Goal: Task Accomplishment & Management: Complete application form

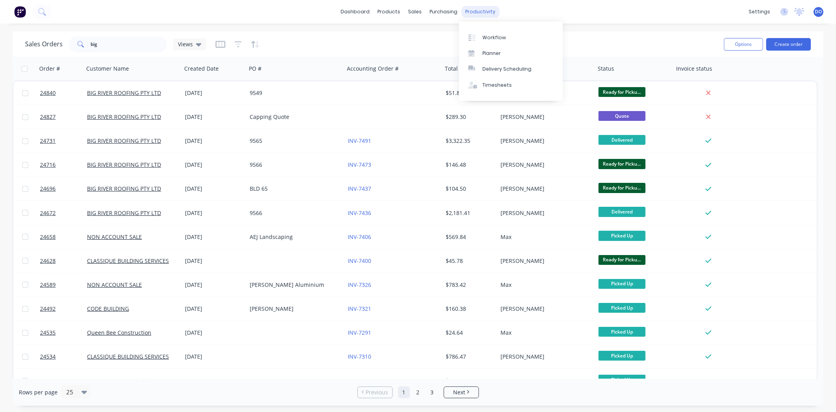
click at [486, 11] on div "productivity" at bounding box center [480, 12] width 38 height 12
click at [491, 34] on div "Workflow" at bounding box center [494, 37] width 24 height 7
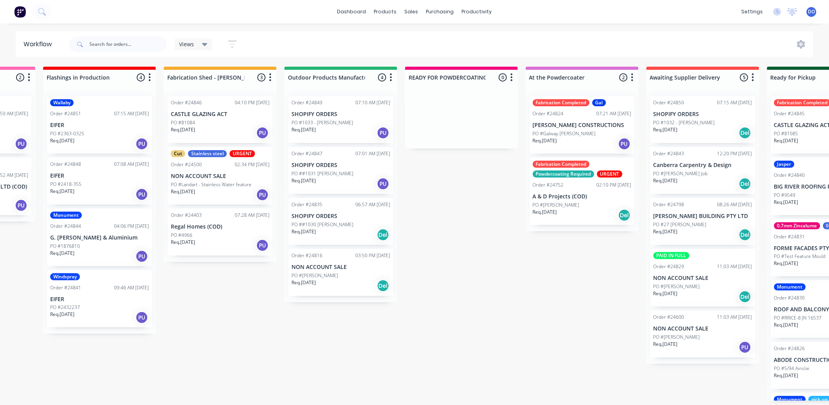
scroll to position [0, 87]
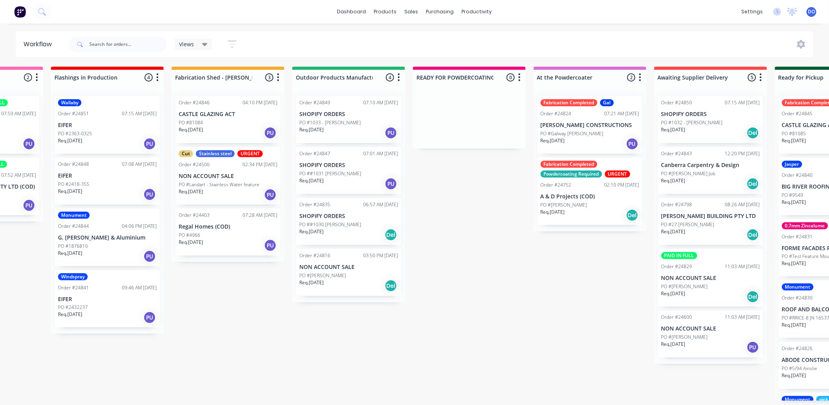
click at [536, 340] on div "Flashings Jobs 2 Status colour #FF69B4 hex #FF69B4 Save Cancel Notifications Em…" at bounding box center [731, 234] width 1648 height 334
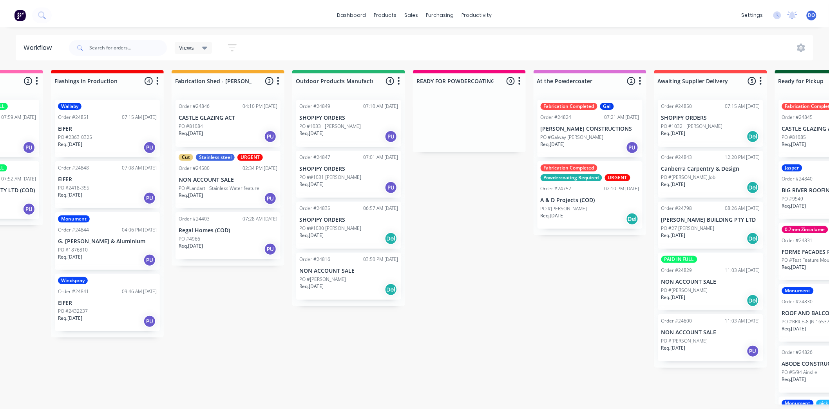
scroll to position [0, 0]
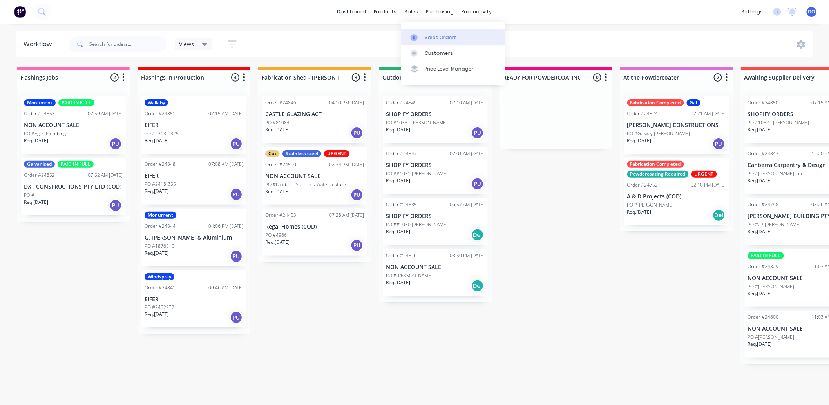
click at [414, 36] on icon at bounding box center [414, 37] width 7 height 7
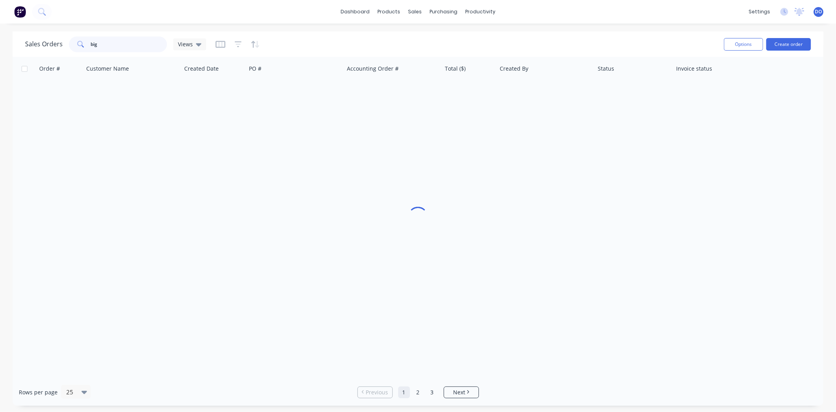
click at [109, 44] on input "big" at bounding box center [129, 44] width 76 height 16
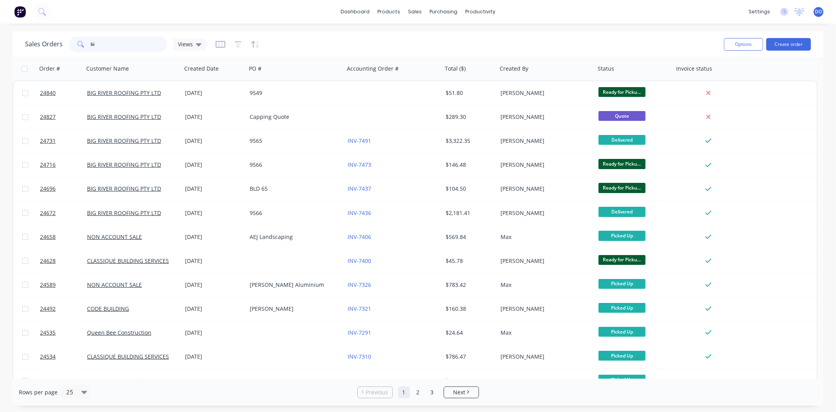
type input "b"
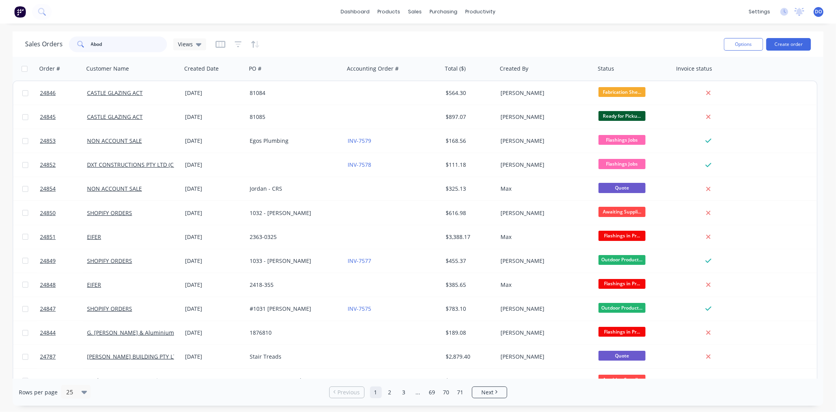
type input "Abode"
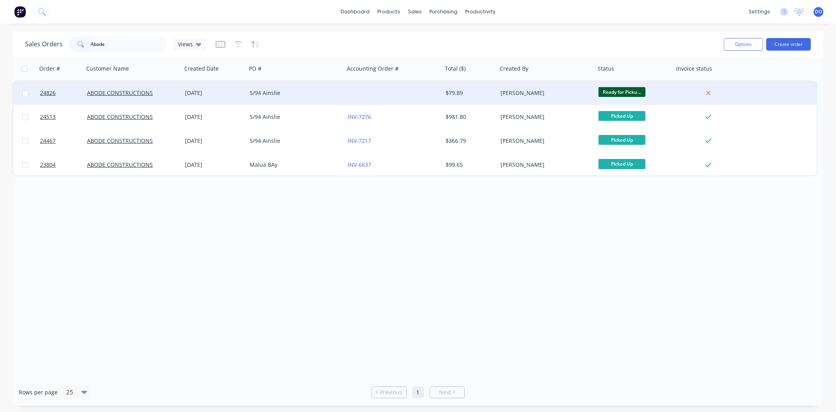
click at [310, 98] on div "5/94 Ainslie" at bounding box center [296, 93] width 98 height 24
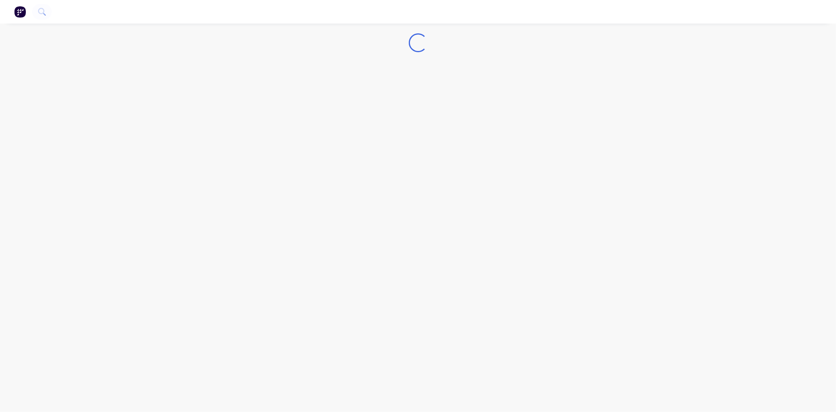
click at [310, 98] on div "Loading..." at bounding box center [418, 206] width 836 height 412
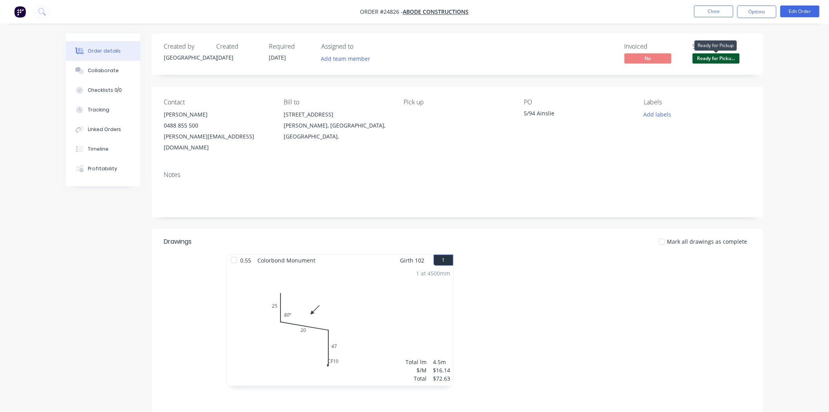
click at [729, 62] on span "Ready for Picku..." at bounding box center [716, 58] width 47 height 10
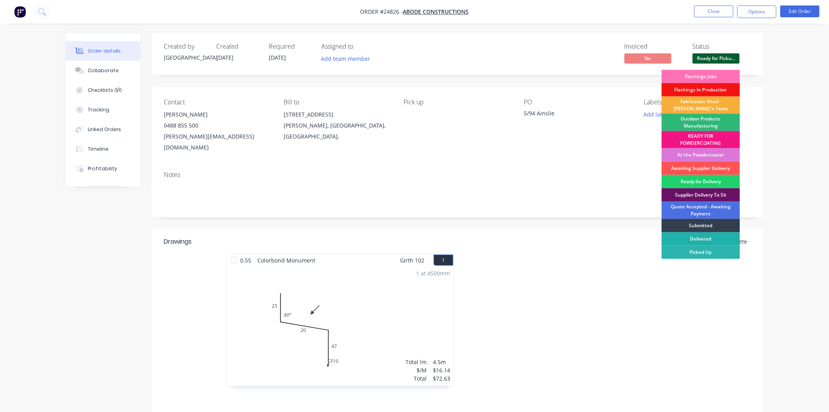
click at [719, 245] on div "Delivered" at bounding box center [701, 238] width 78 height 13
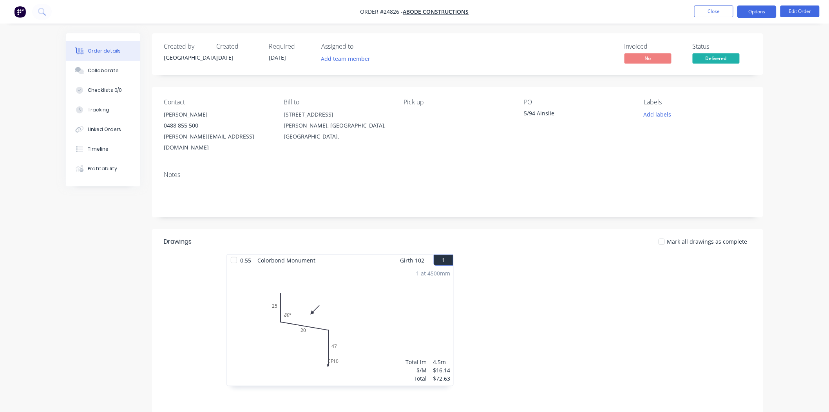
click at [761, 11] on button "Options" at bounding box center [757, 11] width 39 height 13
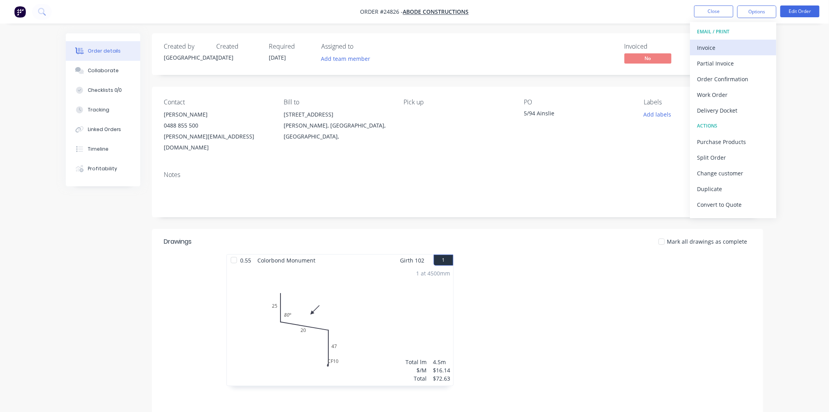
click at [732, 46] on div "Invoice" at bounding box center [734, 47] width 72 height 11
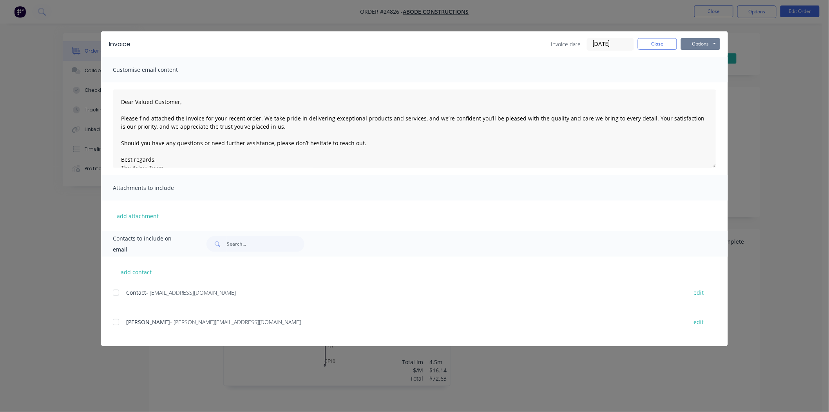
click at [708, 45] on button "Options" at bounding box center [700, 44] width 39 height 12
click at [714, 69] on button "Print" at bounding box center [706, 70] width 50 height 13
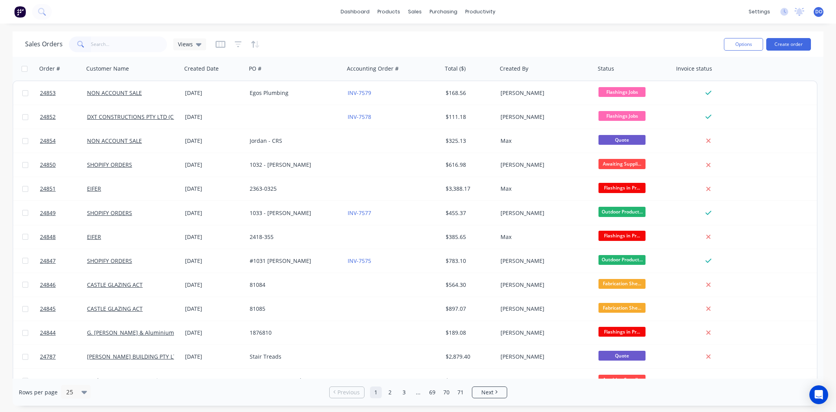
click at [91, 39] on input "text" at bounding box center [129, 44] width 76 height 16
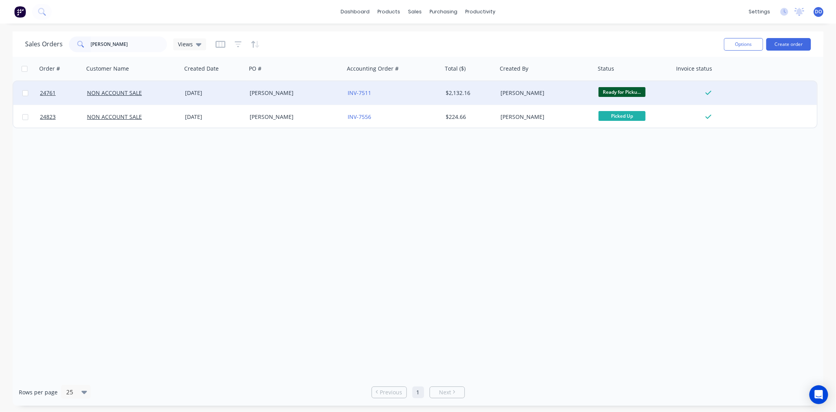
type input "robyn"
click at [238, 104] on div "[DATE]" at bounding box center [214, 93] width 65 height 24
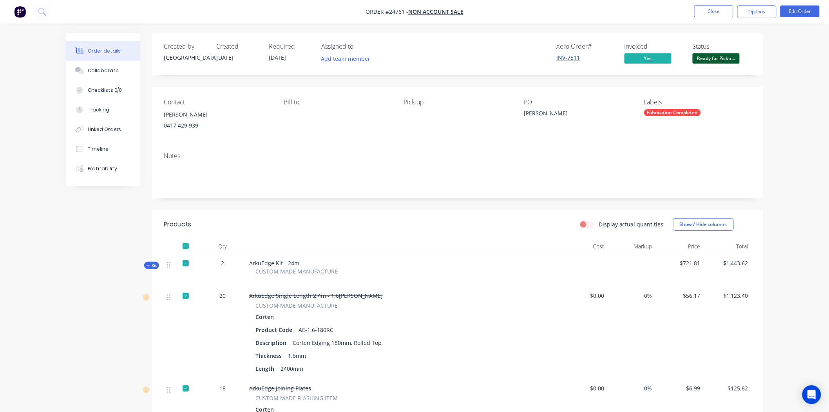
click at [566, 60] on link "INV-7511" at bounding box center [569, 57] width 24 height 7
click at [733, 58] on span "Ready for Picku..." at bounding box center [716, 58] width 47 height 10
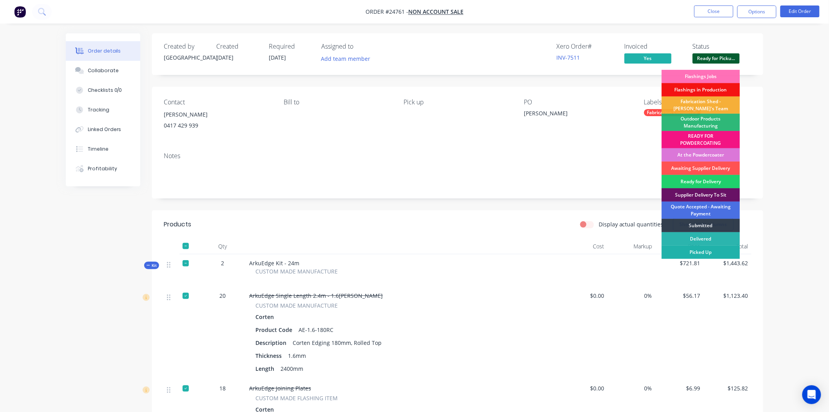
click at [721, 257] on div "Picked Up" at bounding box center [701, 251] width 78 height 13
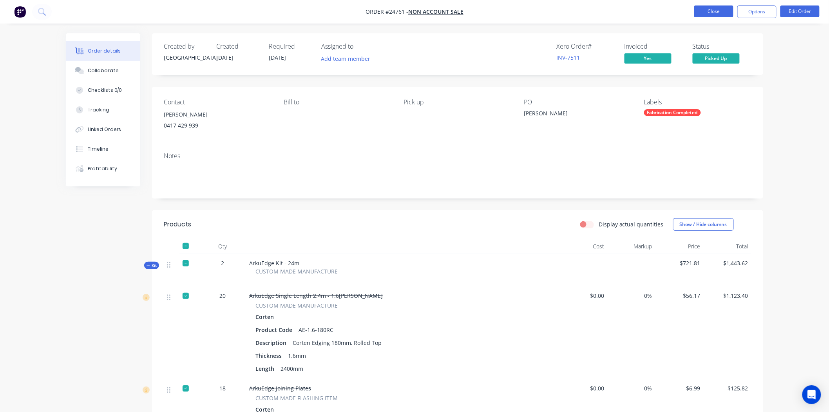
click at [712, 12] on button "Close" at bounding box center [714, 11] width 39 height 12
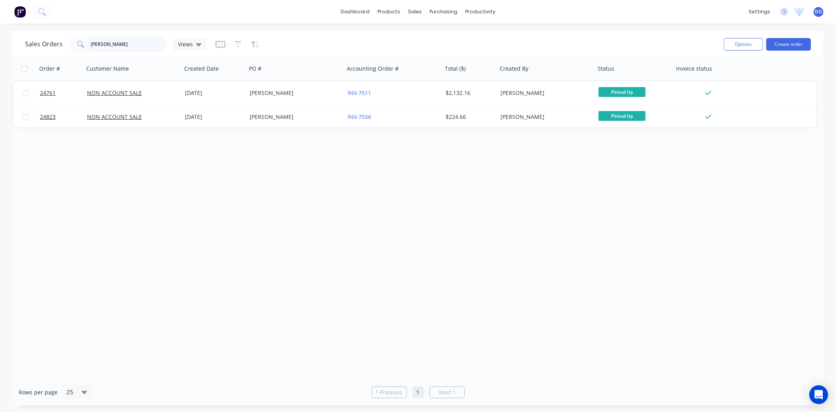
click at [132, 45] on input "robyn" at bounding box center [129, 44] width 76 height 16
type input "r"
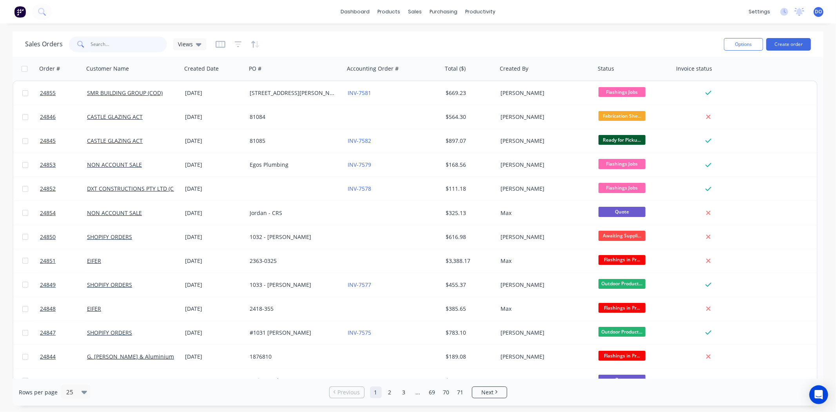
click at [123, 44] on input "text" at bounding box center [129, 44] width 76 height 16
click at [788, 40] on button "Create order" at bounding box center [788, 44] width 45 height 13
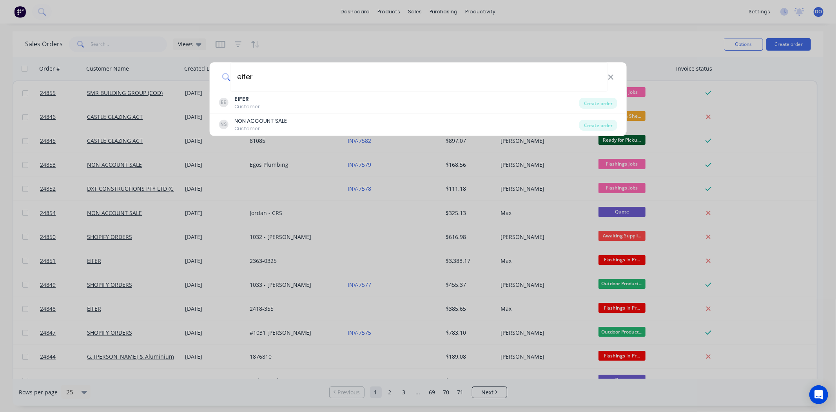
type input "eifer"
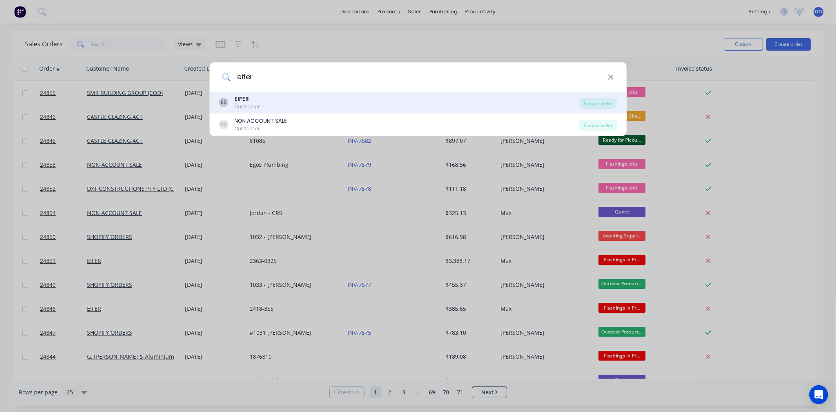
click at [290, 105] on div "EE EIFER Customer" at bounding box center [399, 102] width 361 height 15
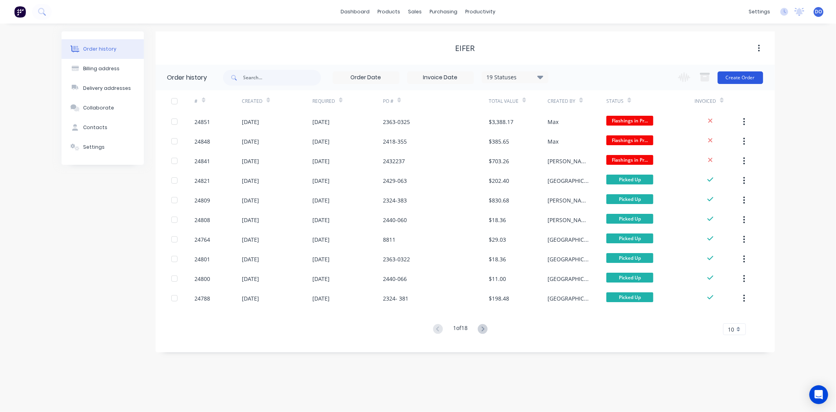
click at [746, 73] on button "Create Order" at bounding box center [740, 77] width 45 height 13
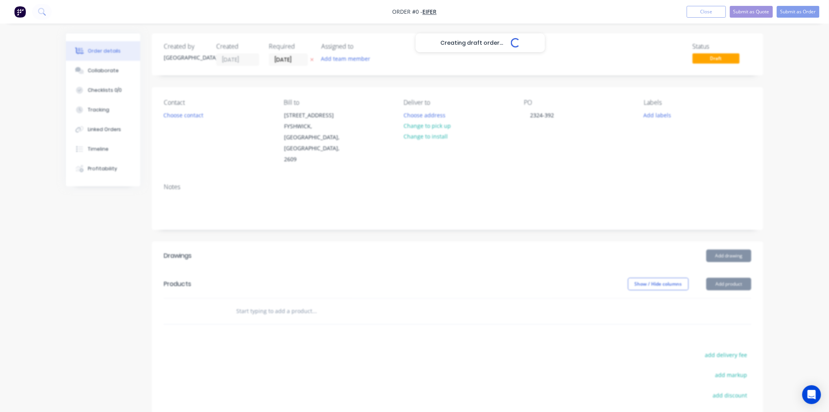
click at [718, 245] on div "Creating draft order... Loading... Order details Collaborate Checklists 0/0 Tra…" at bounding box center [414, 278] width 713 height 491
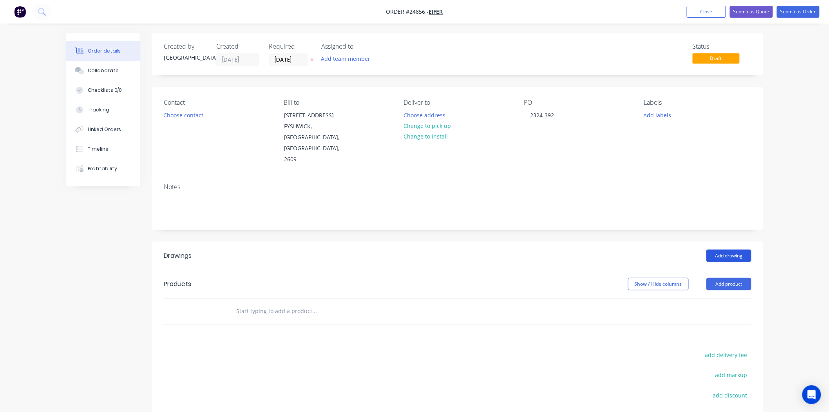
click at [726, 249] on button "Add drawing" at bounding box center [729, 255] width 45 height 13
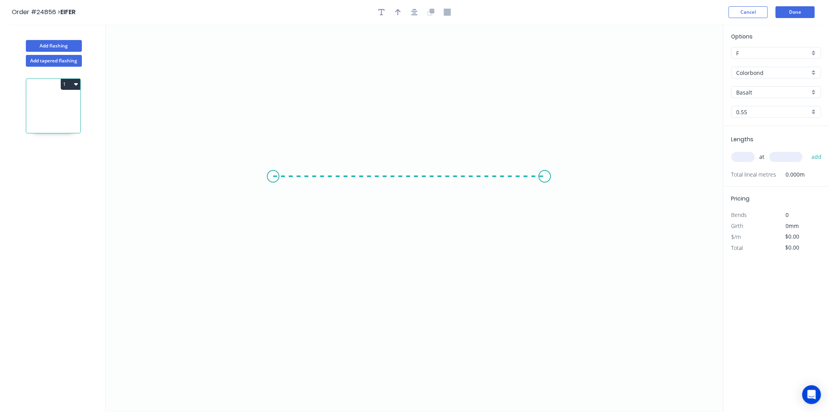
drag, startPoint x: 273, startPoint y: 176, endPoint x: 545, endPoint y: 186, distance: 272.2
click at [545, 186] on icon "0" at bounding box center [415, 217] width 618 height 387
click at [404, 183] on rect at bounding box center [409, 184] width 25 height 16
click at [406, 183] on rect at bounding box center [413, 184] width 16 height 11
click at [755, 157] on div "at add" at bounding box center [777, 156] width 91 height 13
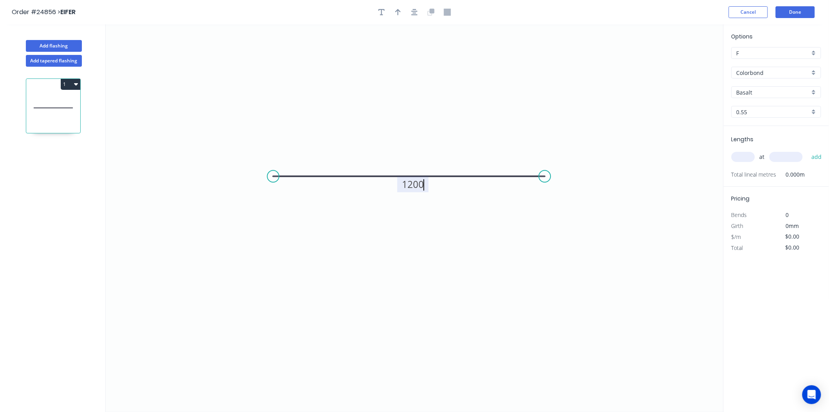
type input "$33.40"
click at [751, 156] on input "text" at bounding box center [744, 157] width 24 height 10
type input "10"
type input "3000"
click at [808, 150] on button "add" at bounding box center [817, 156] width 18 height 13
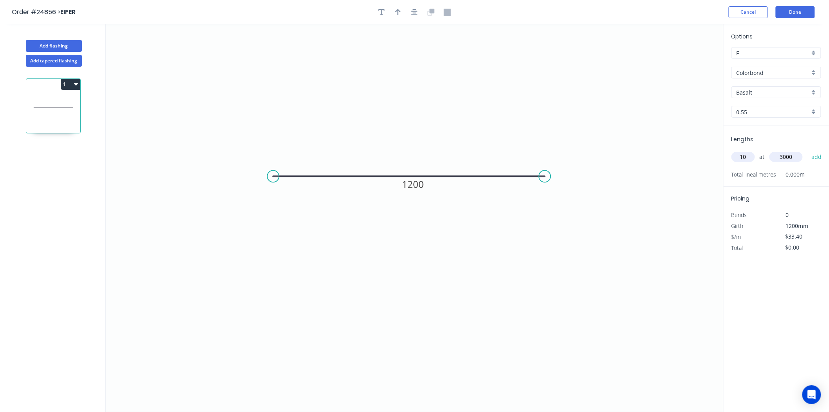
type input "$1,002.00"
click at [756, 90] on input "Basalt" at bounding box center [773, 92] width 73 height 8
click at [754, 153] on div "Night Sky" at bounding box center [776, 155] width 89 height 14
type input "Night Sky"
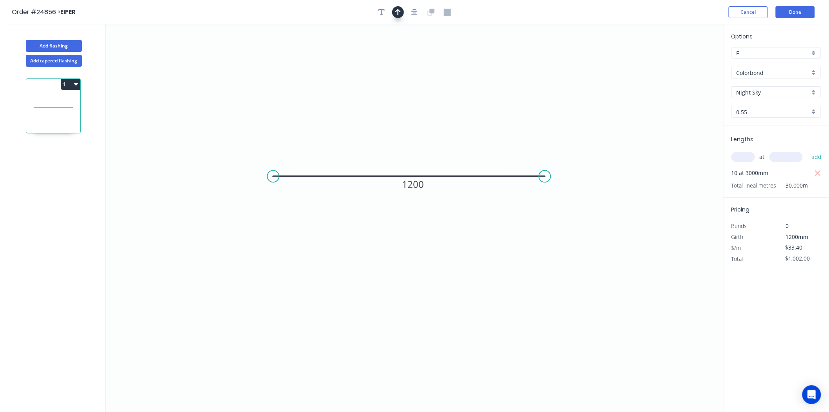
click at [397, 14] on icon "button" at bounding box center [397, 12] width 5 height 7
click at [686, 63] on icon at bounding box center [684, 54] width 7 height 25
drag, startPoint x: 686, startPoint y: 63, endPoint x: 470, endPoint y: 148, distance: 232.8
click at [470, 148] on icon at bounding box center [475, 141] width 23 height 23
click at [807, 10] on button "Done" at bounding box center [795, 12] width 39 height 12
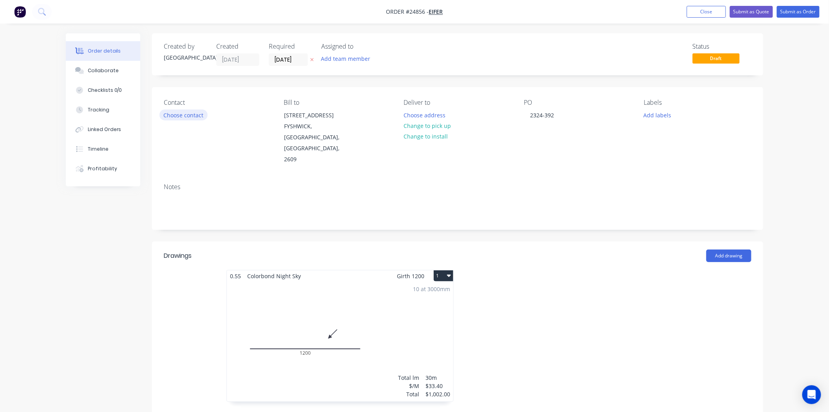
click at [194, 114] on button "Choose contact" at bounding box center [184, 114] width 48 height 11
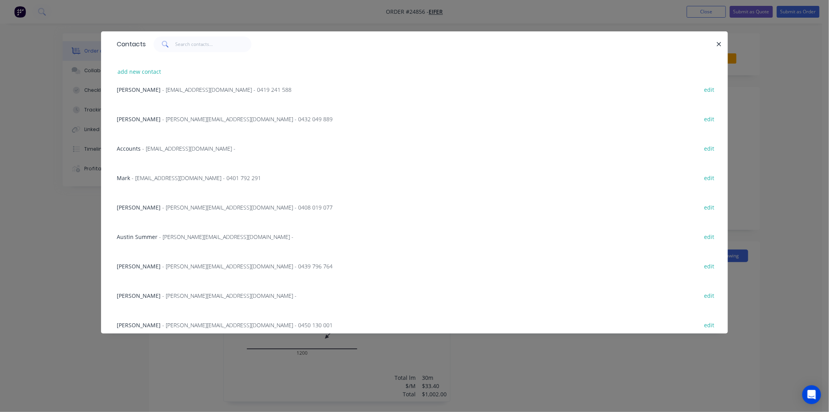
scroll to position [253, 0]
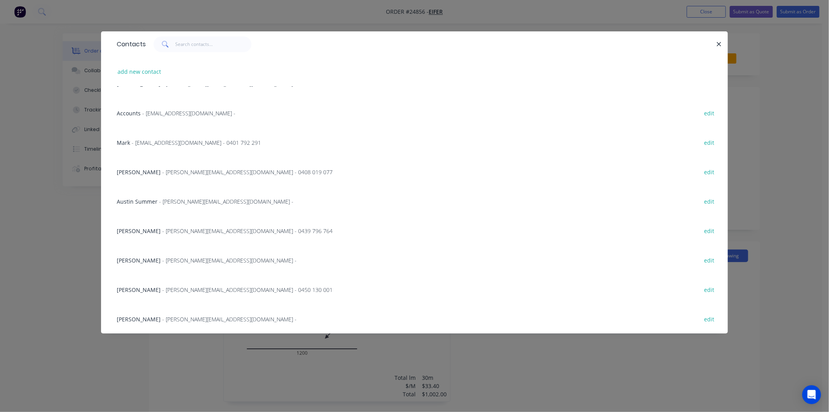
click at [140, 232] on span "Mattison Devine" at bounding box center [139, 230] width 44 height 7
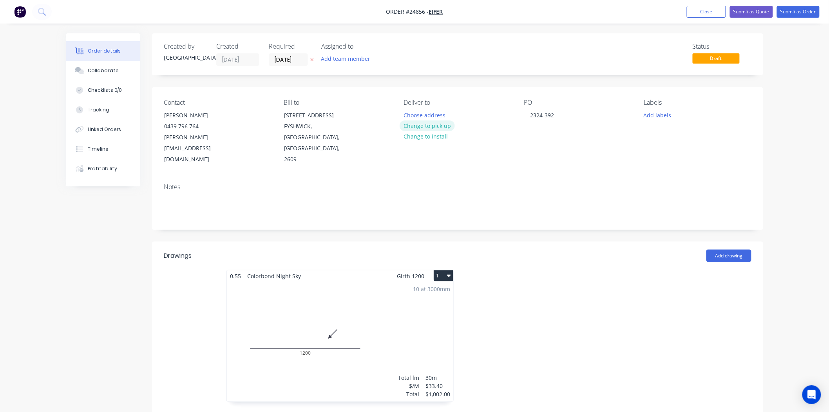
click at [437, 125] on button "Change to pick up" at bounding box center [428, 125] width 56 height 11
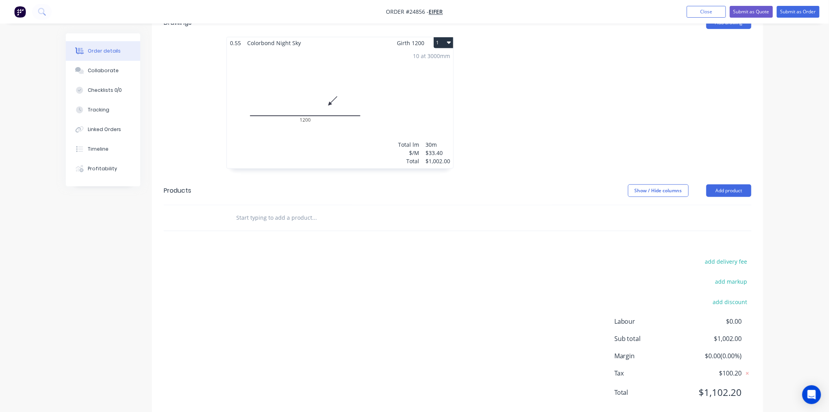
scroll to position [241, 0]
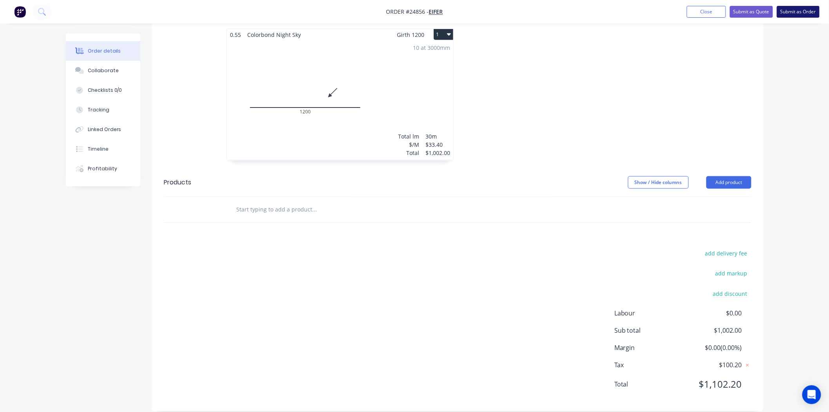
click at [805, 6] on button "Submit as Order" at bounding box center [798, 12] width 43 height 12
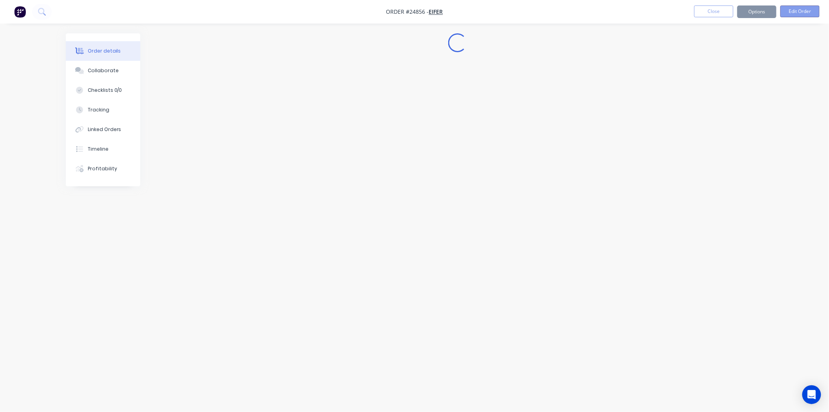
scroll to position [0, 0]
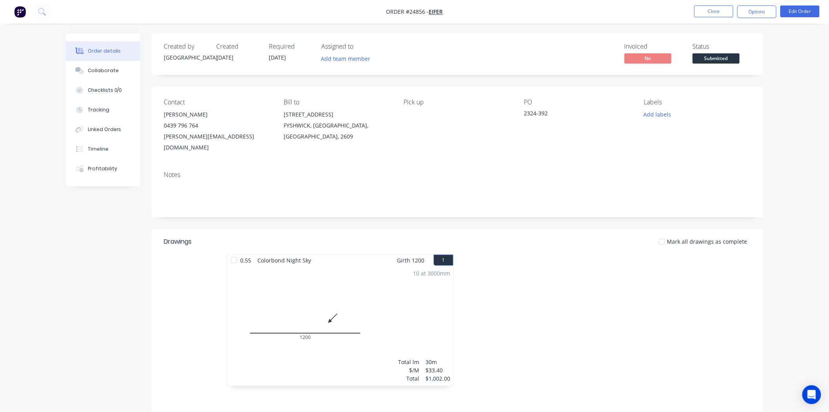
click at [727, 56] on span "Submitted" at bounding box center [716, 58] width 47 height 10
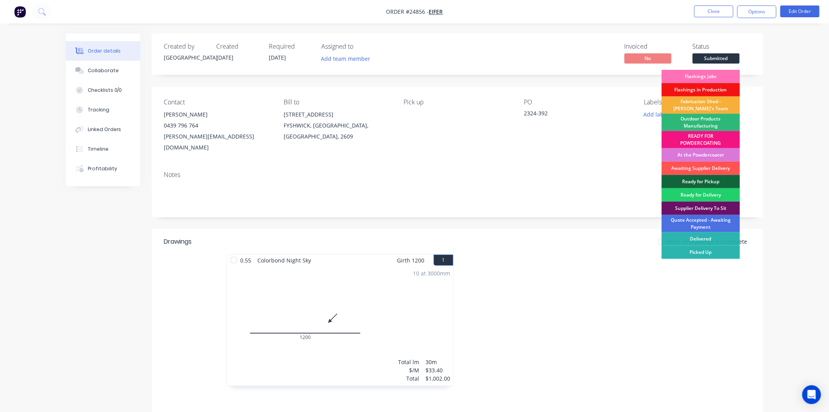
click at [635, 109] on div "Contact Mattison Devine 0439 796 764 mattison@eifer.com.au Bill to 13 WILUNA ST…" at bounding box center [457, 126] width 611 height 78
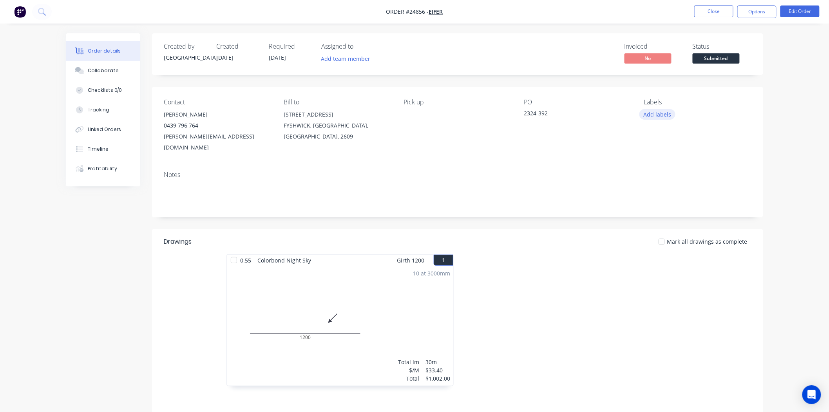
click at [657, 112] on button "Add labels" at bounding box center [658, 114] width 36 height 11
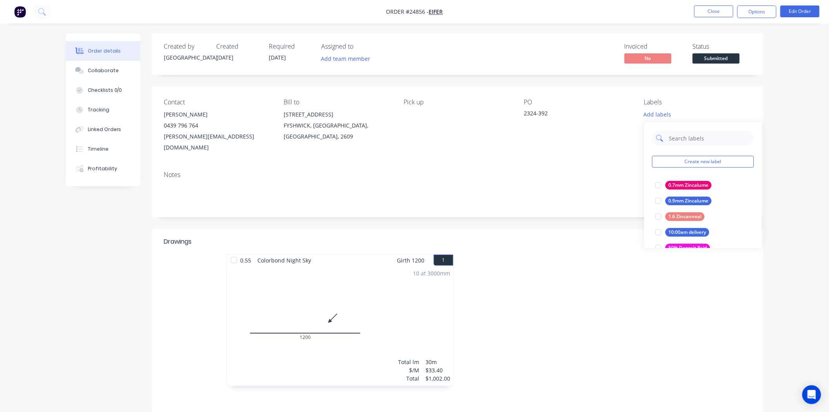
click at [706, 142] on input "text" at bounding box center [709, 138] width 82 height 16
type input "night"
click at [672, 198] on div "Night sky" at bounding box center [679, 200] width 27 height 9
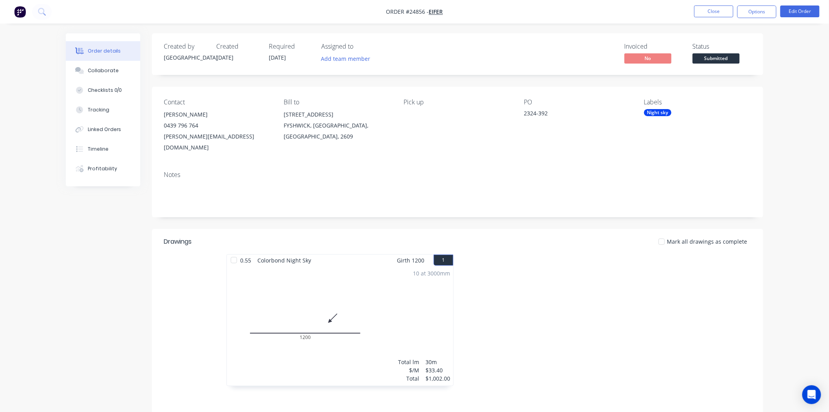
click at [706, 54] on span "Submitted" at bounding box center [716, 58] width 47 height 10
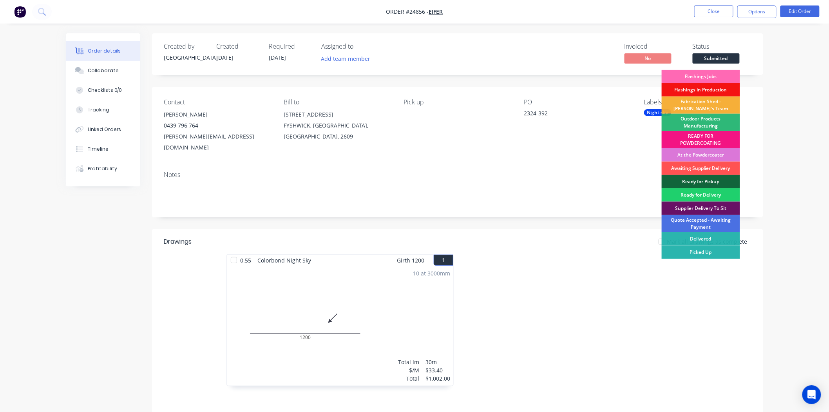
click at [710, 76] on div "Flashings Jobs" at bounding box center [701, 76] width 78 height 13
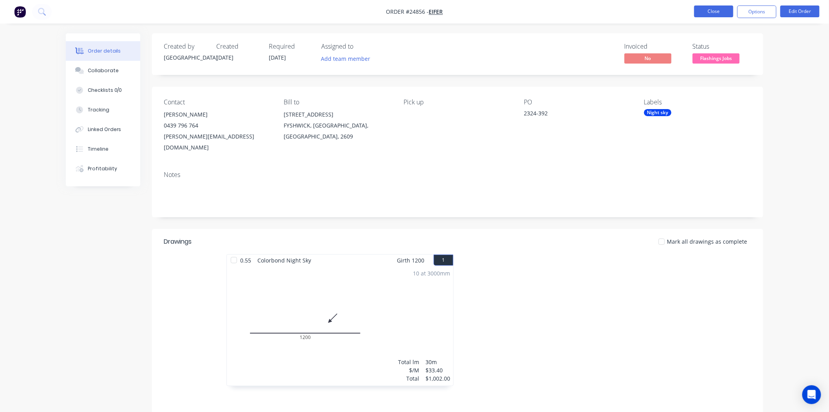
click at [720, 9] on button "Close" at bounding box center [714, 11] width 39 height 12
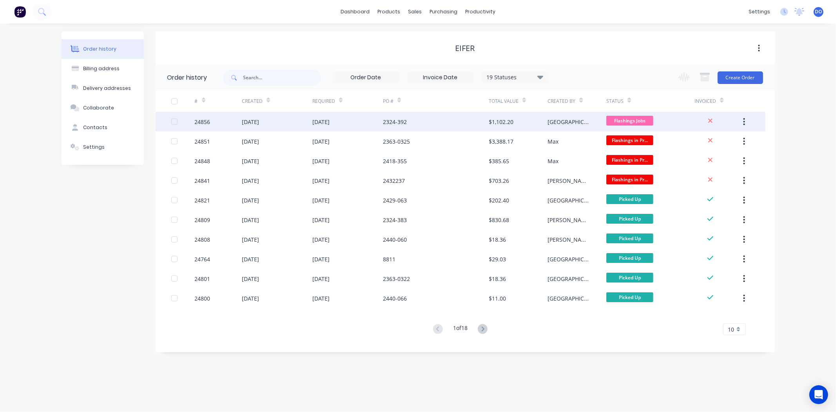
click at [488, 127] on div "2324-392" at bounding box center [436, 122] width 106 height 20
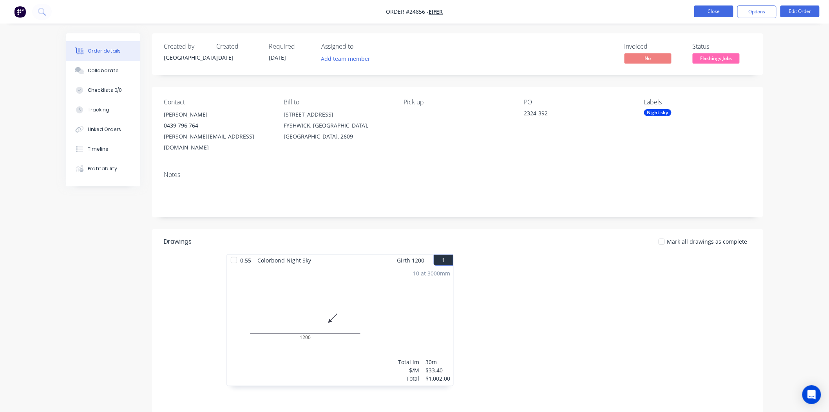
click at [706, 12] on button "Close" at bounding box center [714, 11] width 39 height 12
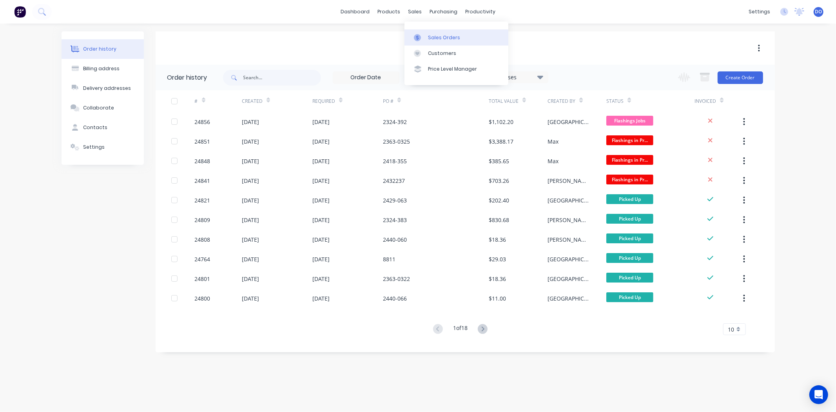
click at [421, 33] on link "Sales Orders" at bounding box center [456, 37] width 104 height 16
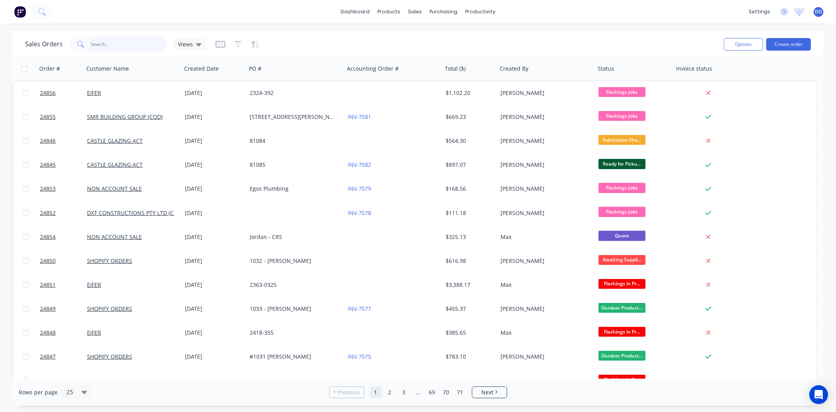
click at [129, 49] on input "text" at bounding box center [129, 44] width 76 height 16
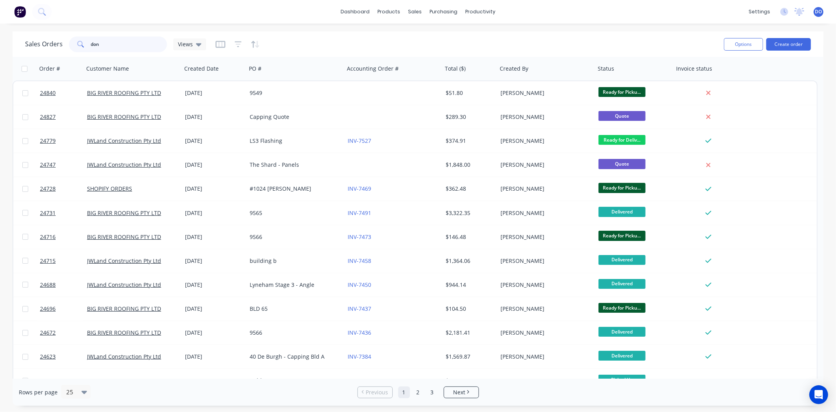
type input "don"
drag, startPoint x: 121, startPoint y: 45, endPoint x: 53, endPoint y: 31, distance: 69.3
click at [53, 31] on div "dashboard products sales purchasing productivity dashboard products Product Cat…" at bounding box center [418, 206] width 836 height 412
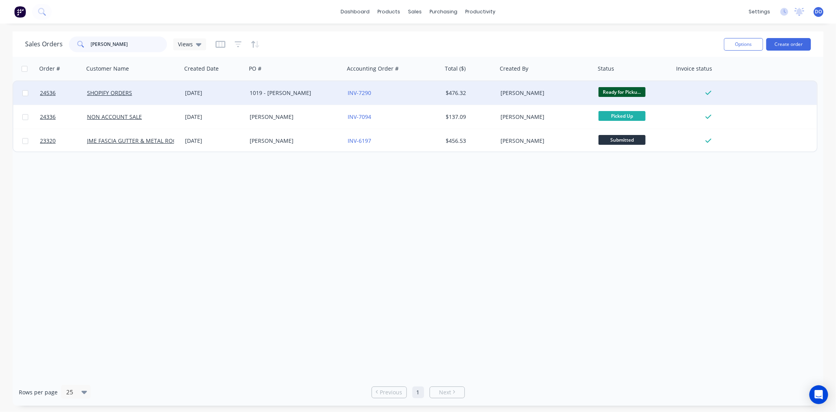
type input "[PERSON_NAME]"
click at [212, 94] on div "[DATE]" at bounding box center [214, 93] width 58 height 8
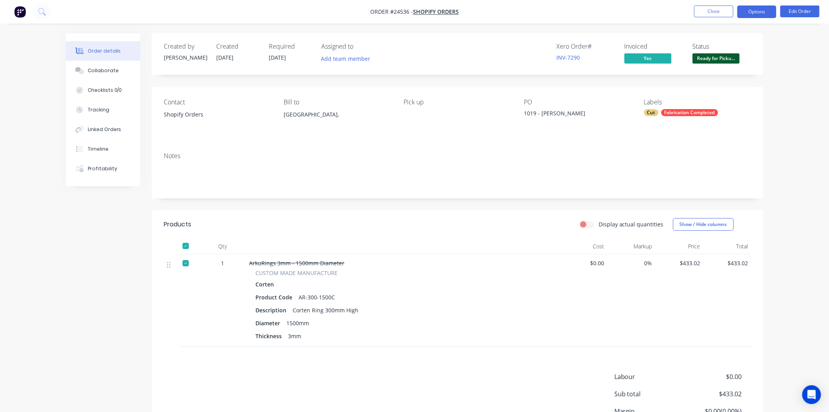
click at [762, 6] on button "Options" at bounding box center [757, 11] width 39 height 13
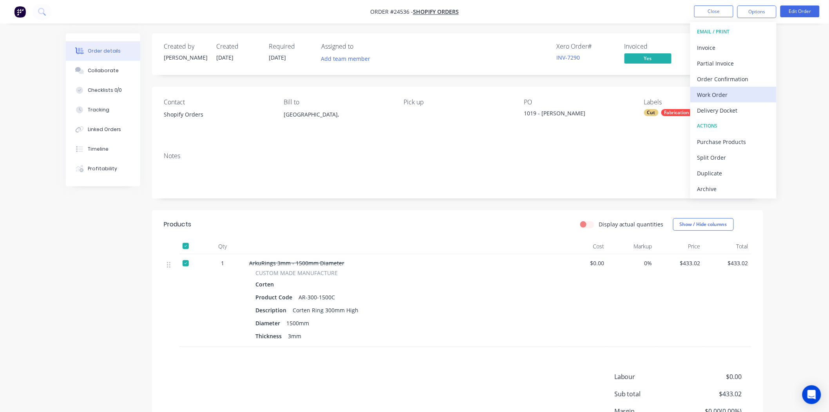
click at [735, 95] on div "Work Order" at bounding box center [734, 94] width 72 height 11
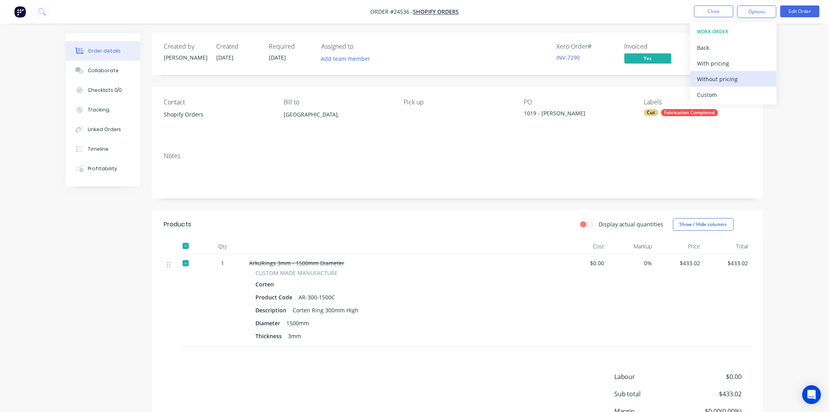
click at [738, 77] on div "Without pricing" at bounding box center [734, 78] width 72 height 11
click at [437, 232] on header "Products Display actual quantities Show / Hide columns" at bounding box center [457, 224] width 611 height 28
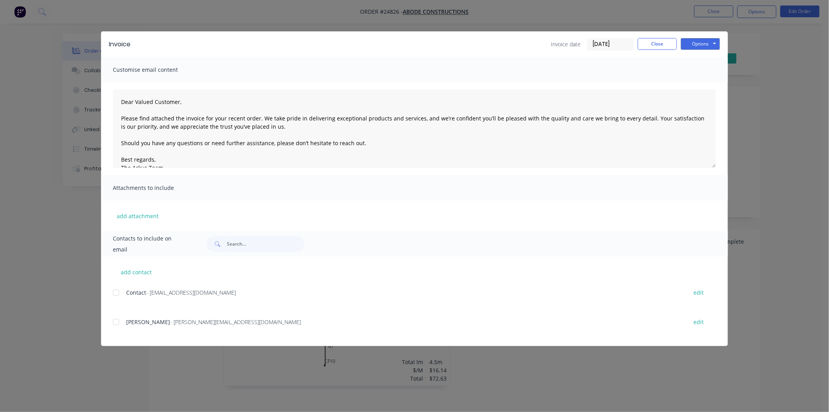
click at [20, 187] on div "Invoice Invoice date [DATE] Close Options Preview Print Email Customise email c…" at bounding box center [414, 206] width 829 height 412
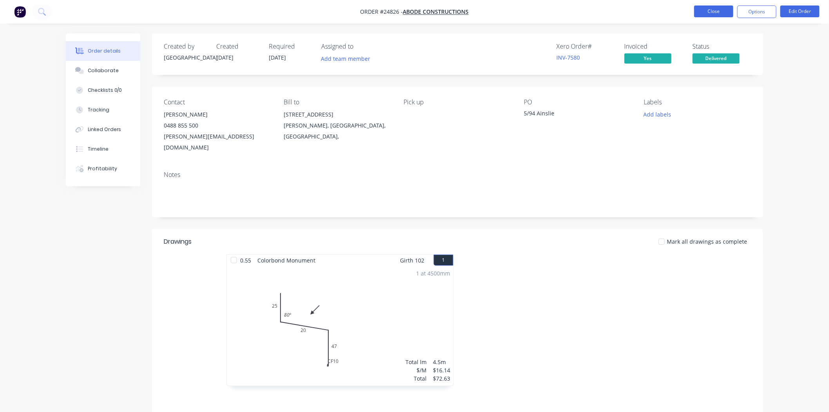
click at [726, 9] on button "Close" at bounding box center [714, 11] width 39 height 12
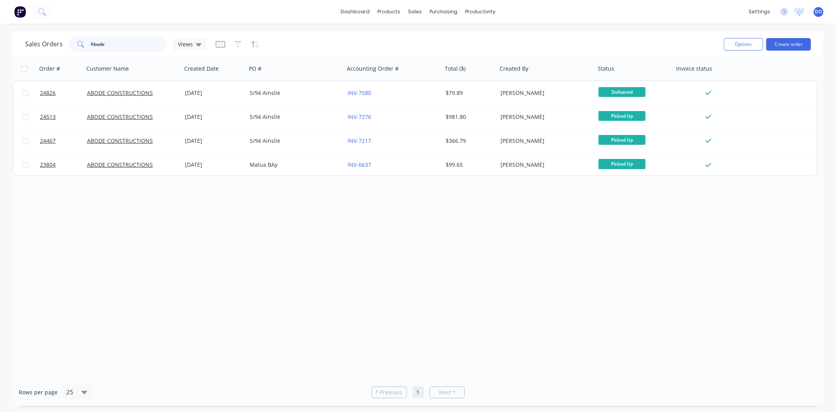
click at [126, 43] on input "Abode" at bounding box center [129, 44] width 76 height 16
drag, startPoint x: 107, startPoint y: 42, endPoint x: 75, endPoint y: 44, distance: 32.2
click at [75, 44] on div "Abode" at bounding box center [118, 44] width 98 height 16
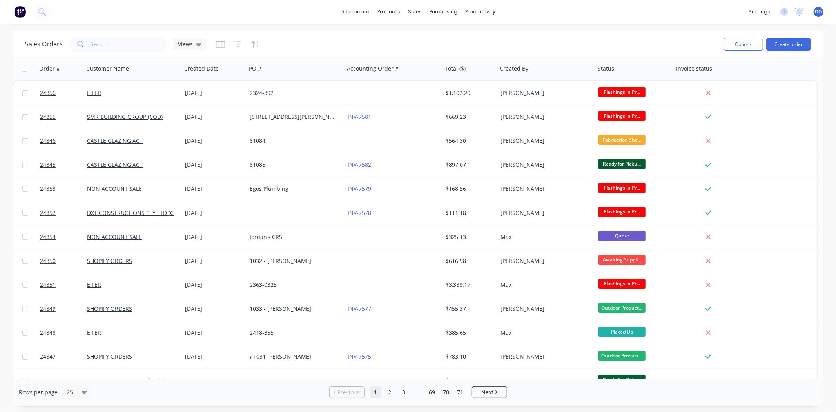
click at [123, 52] on div "Sales Orders Views" at bounding box center [371, 43] width 693 height 19
click at [123, 44] on input "text" at bounding box center [129, 44] width 76 height 16
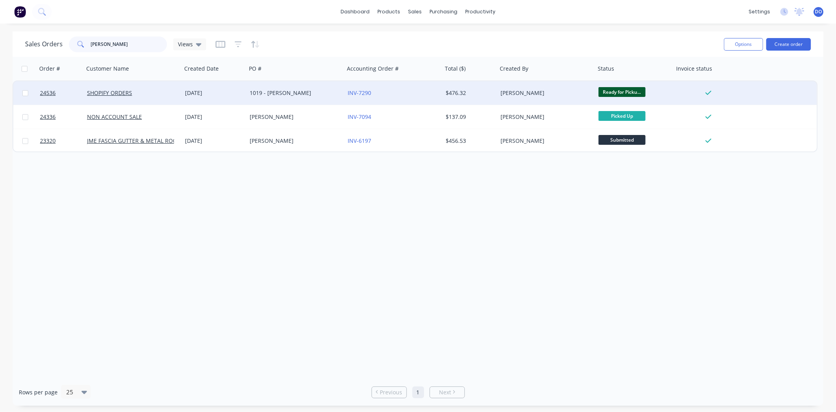
type input "[PERSON_NAME]"
click at [172, 102] on div "SHOPIFY ORDERS" at bounding box center [133, 93] width 98 height 24
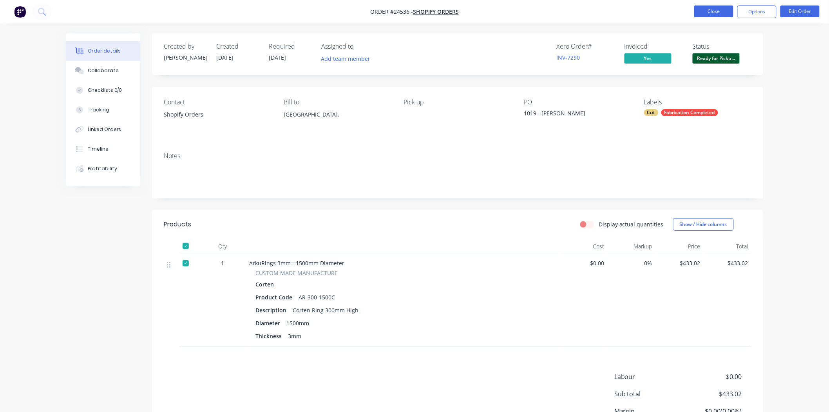
click at [706, 10] on button "Close" at bounding box center [714, 11] width 39 height 12
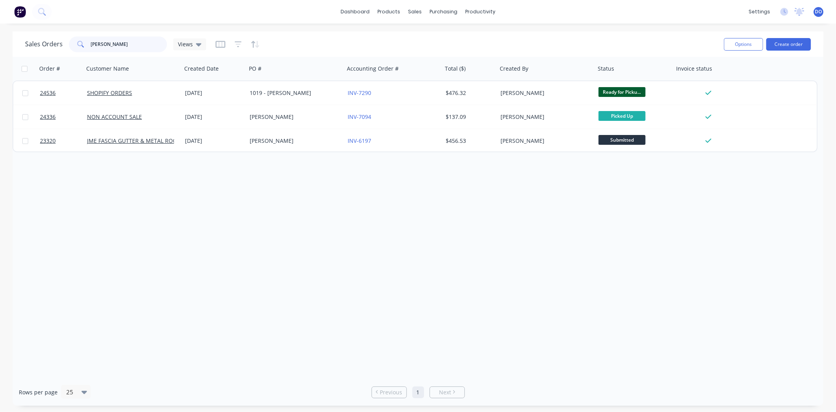
drag, startPoint x: 118, startPoint y: 46, endPoint x: 37, endPoint y: 42, distance: 81.3
click at [38, 42] on div "Sales Orders [PERSON_NAME] Views" at bounding box center [115, 44] width 181 height 16
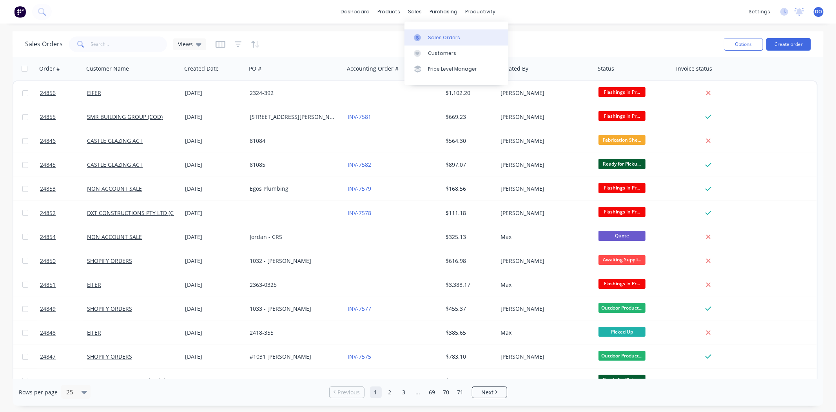
click at [428, 36] on div "Sales Orders" at bounding box center [444, 37] width 32 height 7
click at [412, 34] on link "Sales Orders" at bounding box center [456, 37] width 104 height 16
click at [465, 28] on div "Sales Orders Customers Price Level Manager" at bounding box center [456, 53] width 104 height 63
click at [465, 34] on link "Sales Orders" at bounding box center [456, 37] width 104 height 16
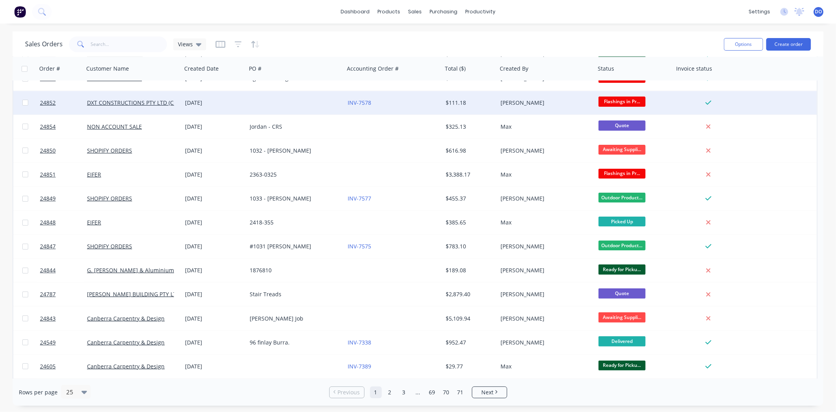
scroll to position [174, 0]
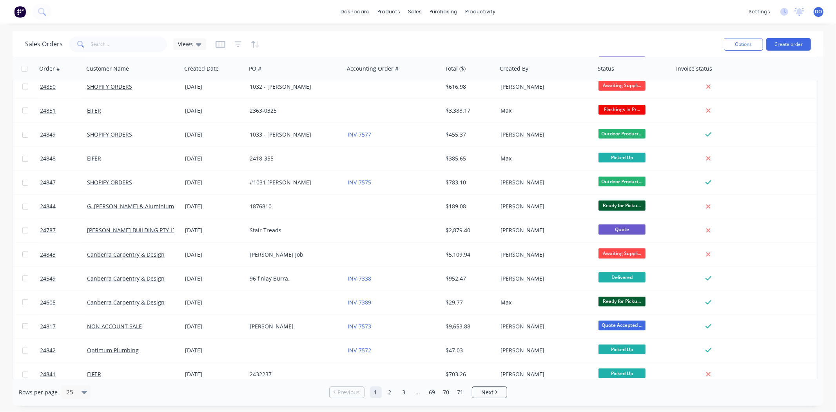
click at [566, 51] on div "Sales Orders Views" at bounding box center [371, 43] width 693 height 19
click at [107, 45] on input "text" at bounding box center [129, 44] width 76 height 16
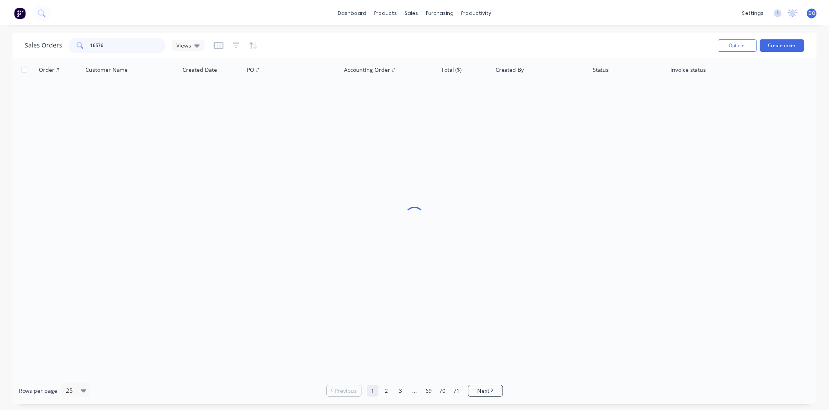
scroll to position [0, 0]
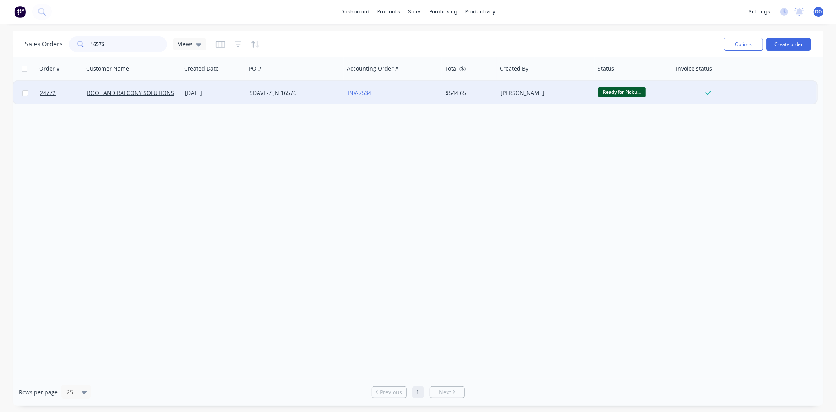
type input "16576"
click at [283, 96] on div "SDAVE-7 JN 16576" at bounding box center [293, 93] width 87 height 8
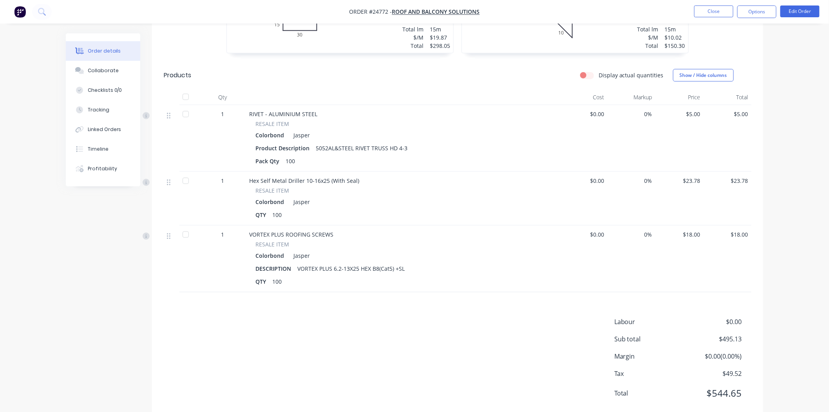
scroll to position [348, 0]
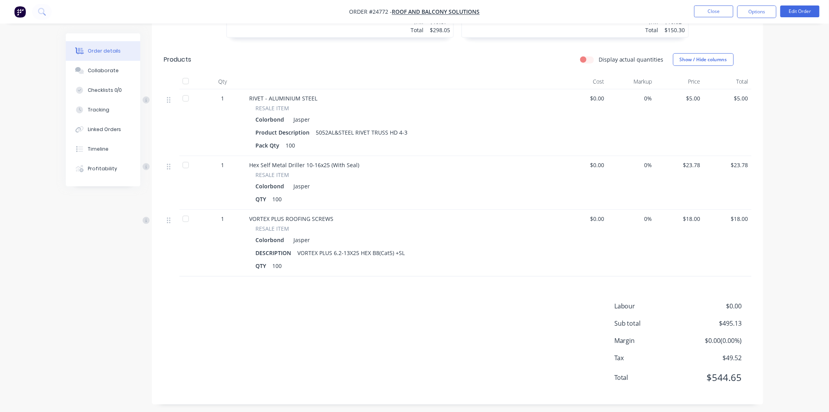
click at [405, 236] on div "Colorbond Jasper" at bounding box center [403, 239] width 295 height 11
click at [707, 13] on button "Close" at bounding box center [714, 11] width 39 height 12
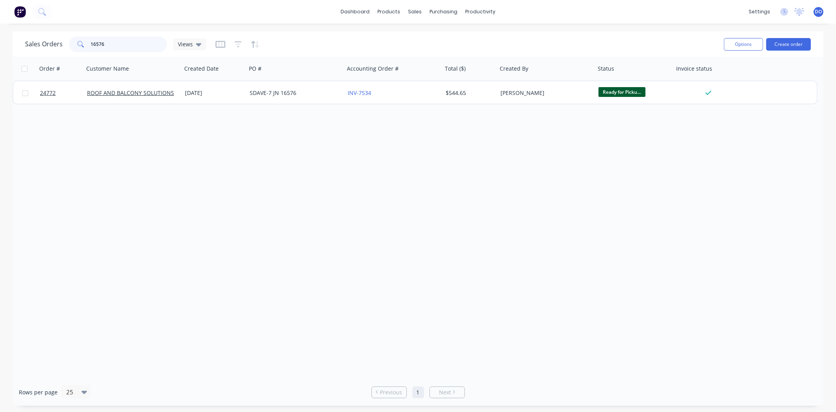
click at [130, 46] on input "16576" at bounding box center [129, 44] width 76 height 16
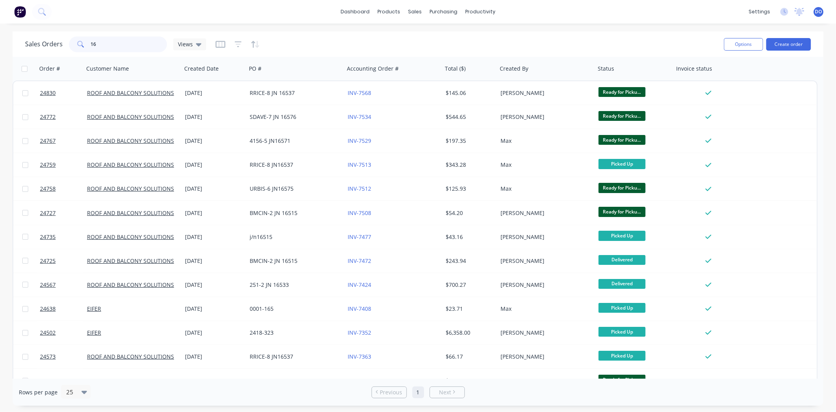
type input "1"
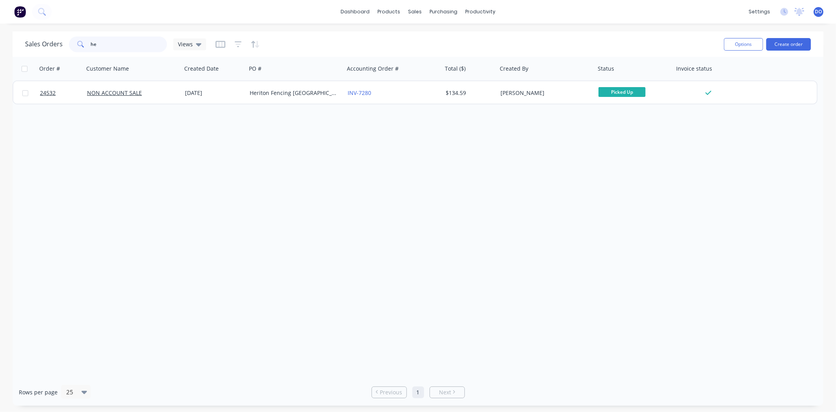
type input "h"
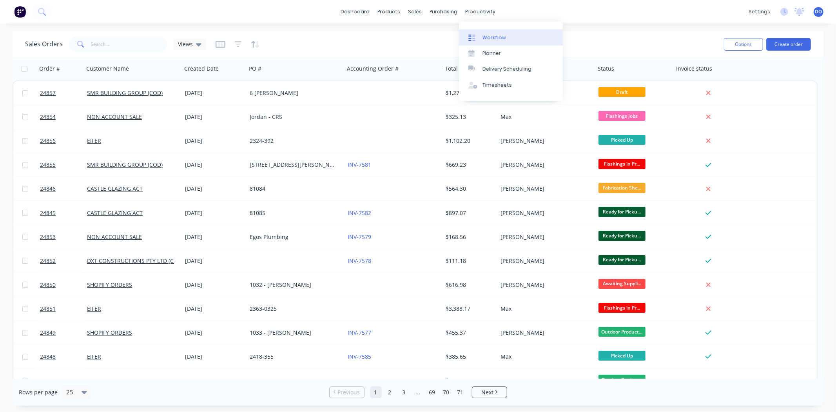
click at [480, 32] on link "Workflow" at bounding box center [511, 37] width 104 height 16
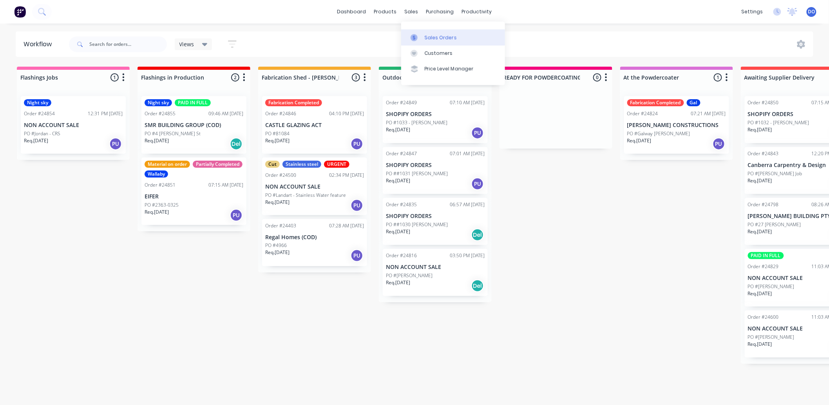
click at [417, 38] on icon at bounding box center [414, 37] width 7 height 7
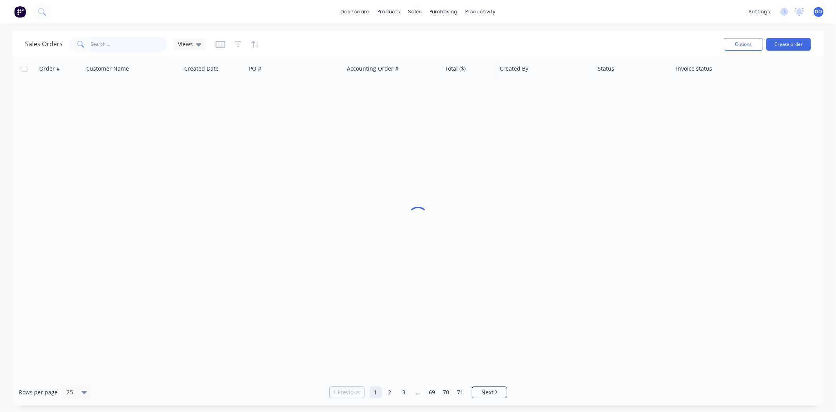
click at [134, 47] on input "text" at bounding box center [129, 44] width 76 height 16
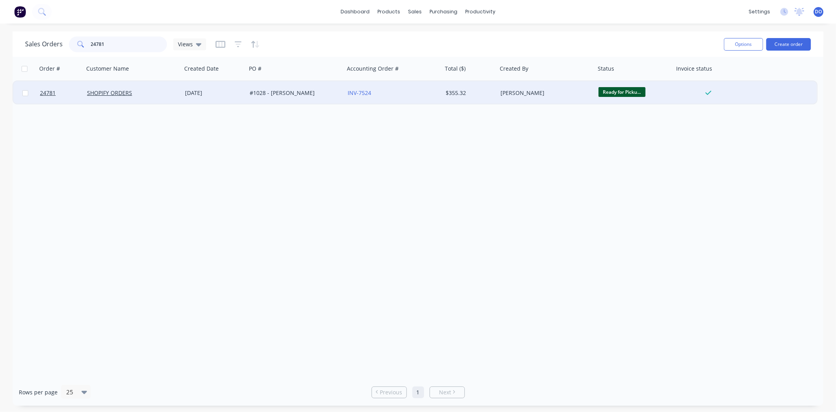
type input "24781"
click at [296, 98] on div "#1028 - [PERSON_NAME]" at bounding box center [296, 93] width 98 height 24
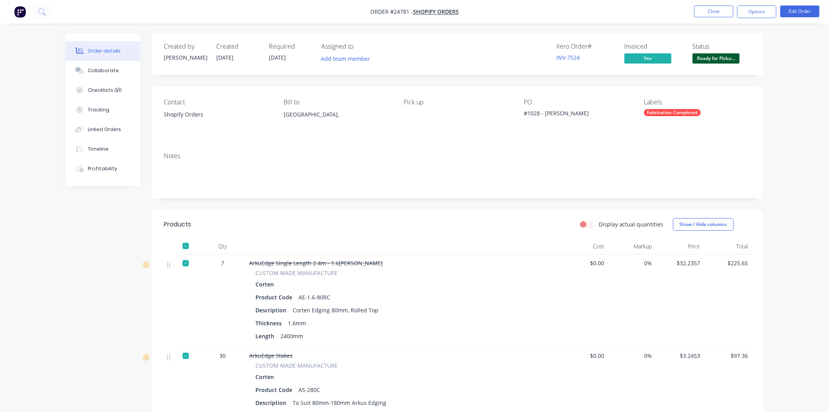
click at [690, 6] on ul "Close Options Edit Order" at bounding box center [757, 11] width 144 height 13
click at [696, 5] on button "Close" at bounding box center [714, 11] width 39 height 12
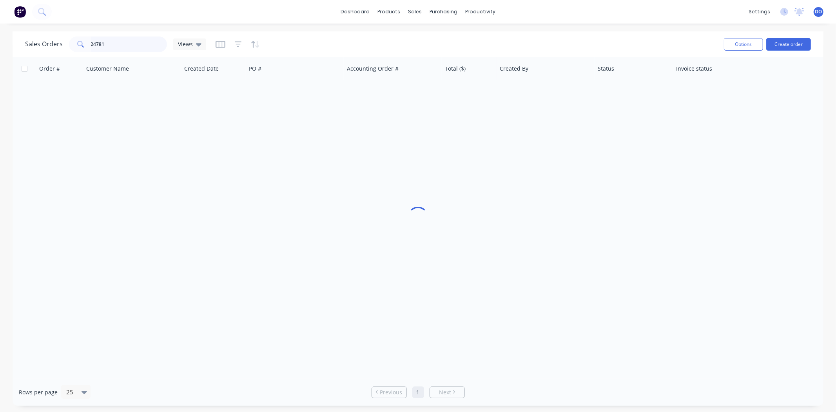
click at [149, 50] on input "24781" at bounding box center [129, 44] width 76 height 16
type input "2"
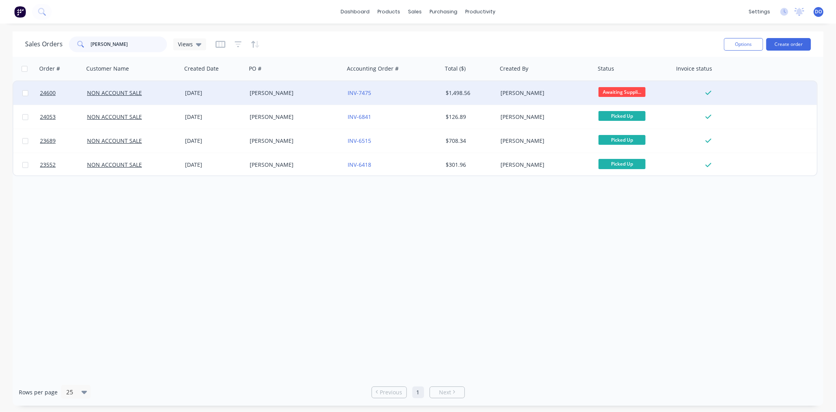
type input "[PERSON_NAME]"
click at [260, 89] on div "[PERSON_NAME]" at bounding box center [293, 93] width 87 height 8
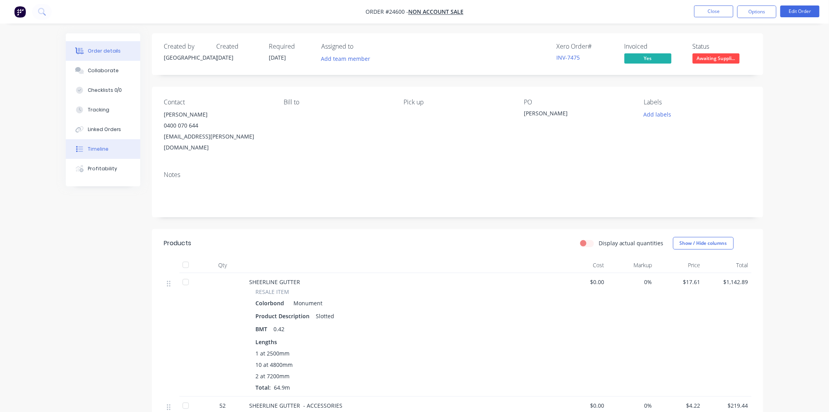
click at [87, 150] on button "Timeline" at bounding box center [103, 149] width 74 height 20
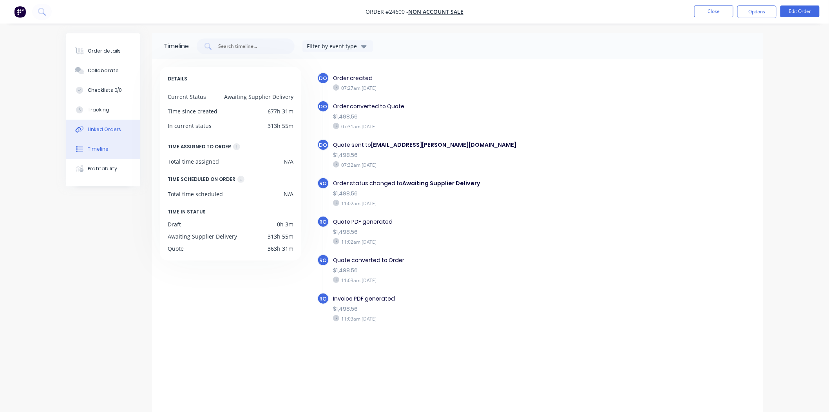
click at [92, 127] on div "Linked Orders" at bounding box center [105, 129] width 34 height 7
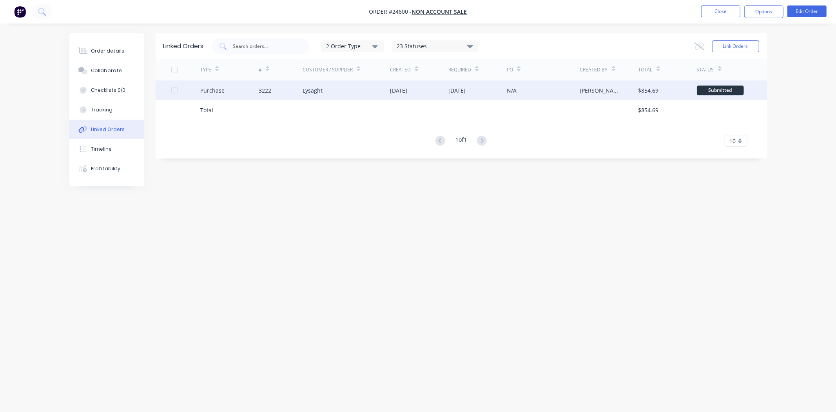
click at [328, 97] on div "Lysaght" at bounding box center [347, 90] width 88 height 20
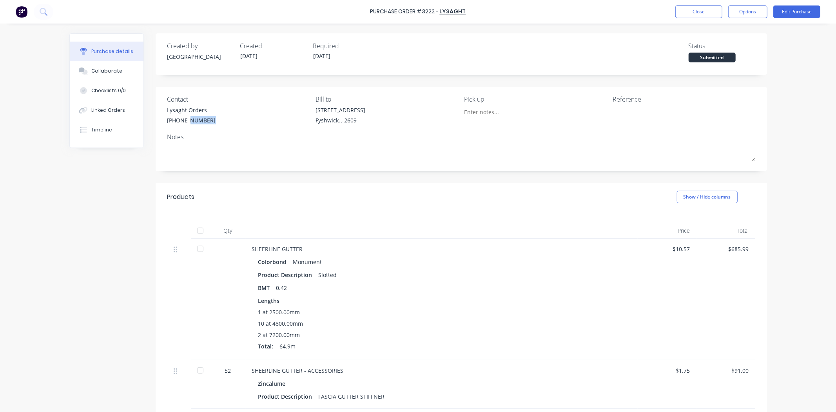
drag, startPoint x: 208, startPoint y: 119, endPoint x: 180, endPoint y: 122, distance: 28.4
click at [180, 122] on div "Lysaght Orders [PHONE_NUMBER]" at bounding box center [238, 116] width 143 height 20
